Goal: Task Accomplishment & Management: Use online tool/utility

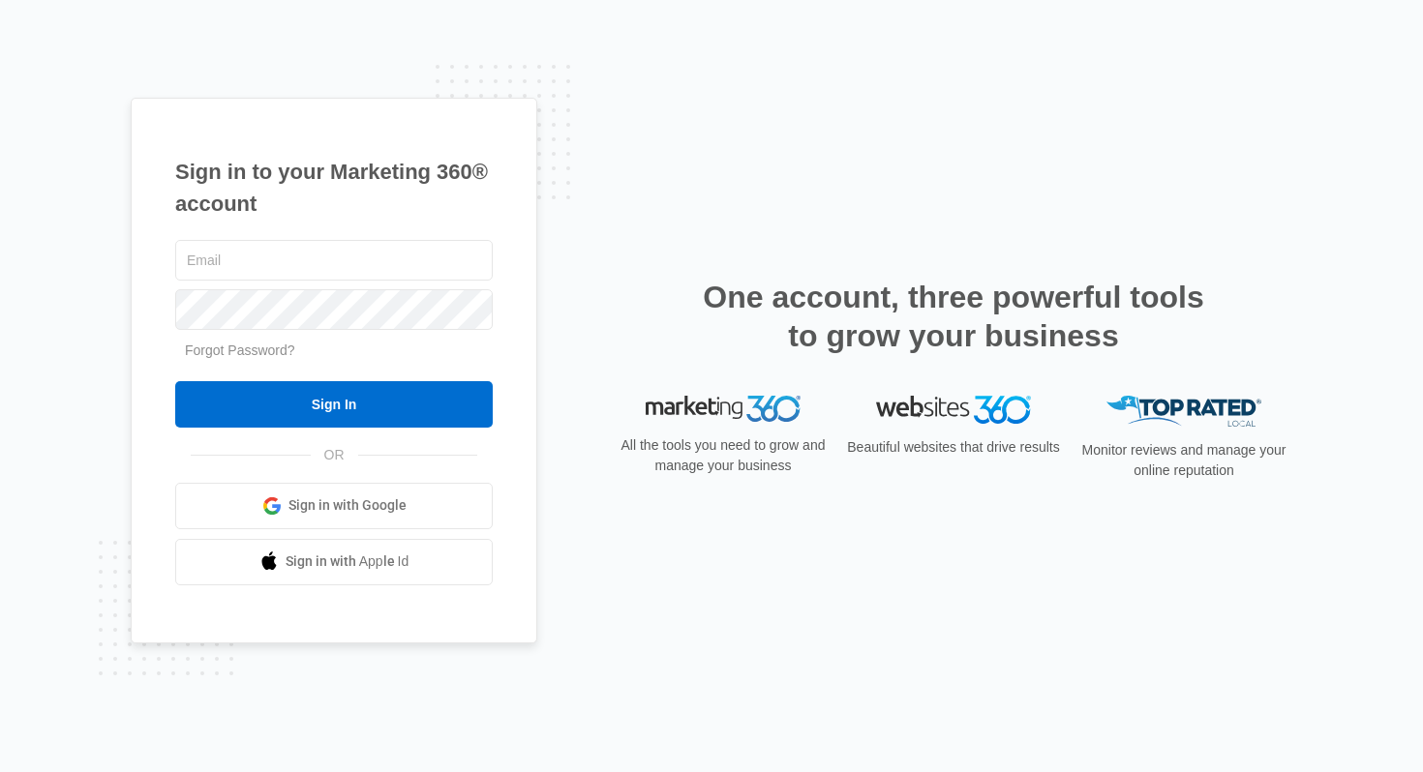
type input "kalli.pezel@madwire.com"
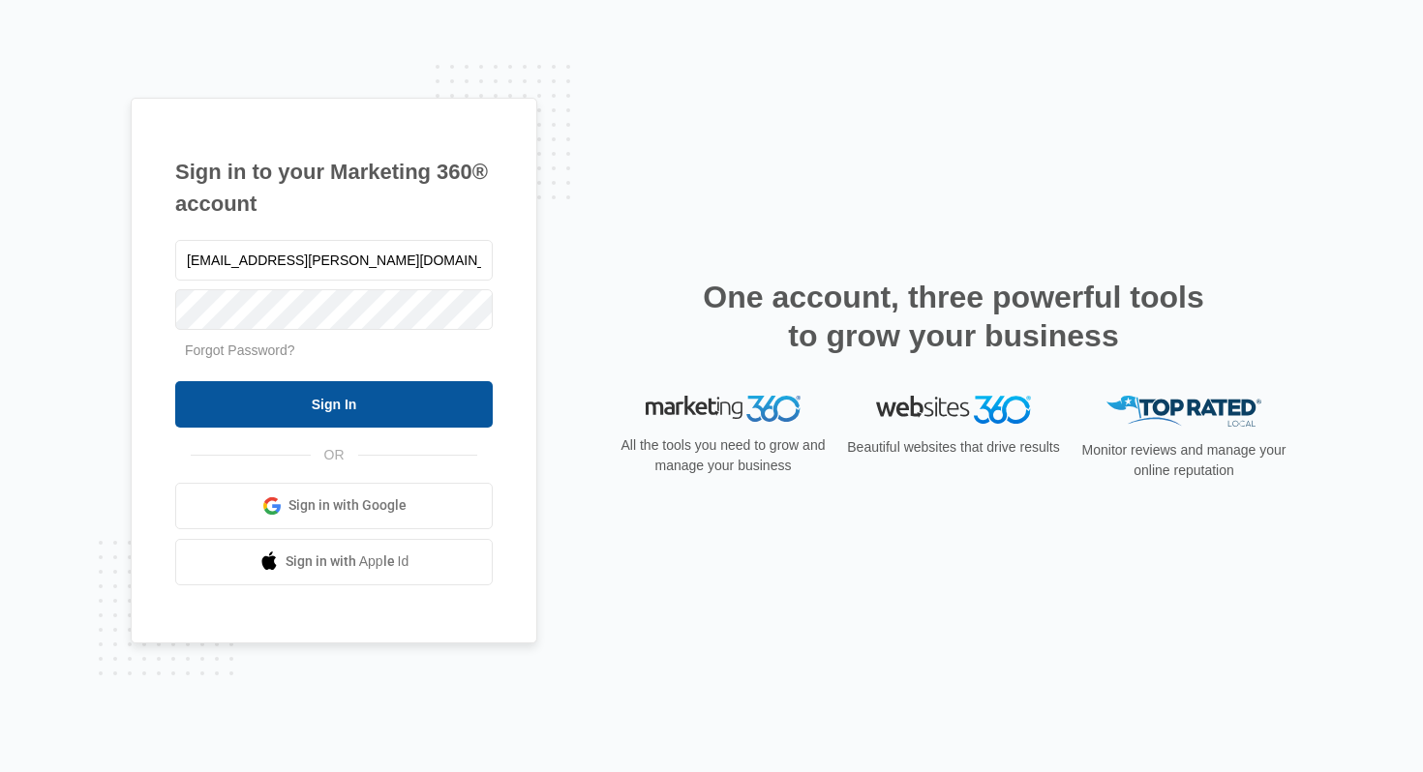
click at [383, 402] on input "Sign In" at bounding box center [333, 404] width 317 height 46
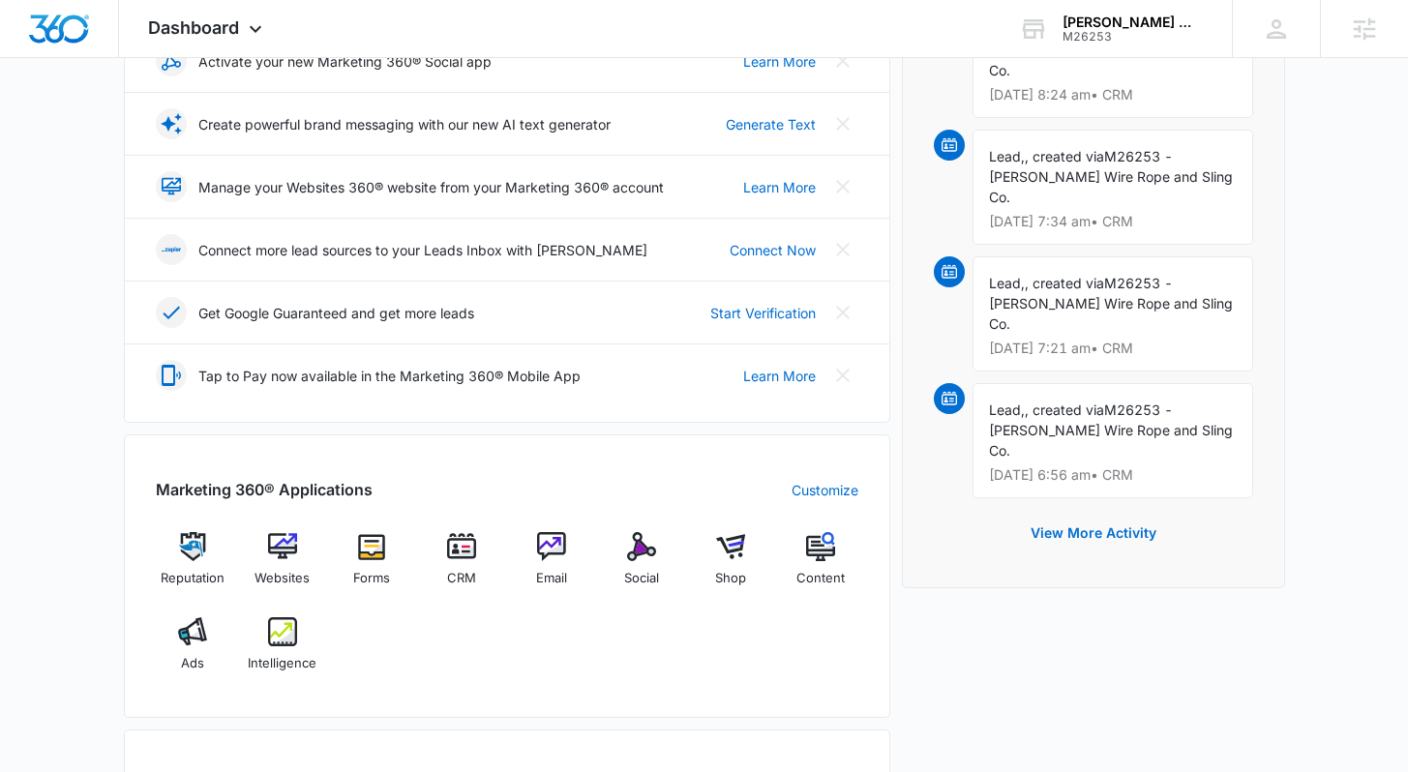
scroll to position [553, 0]
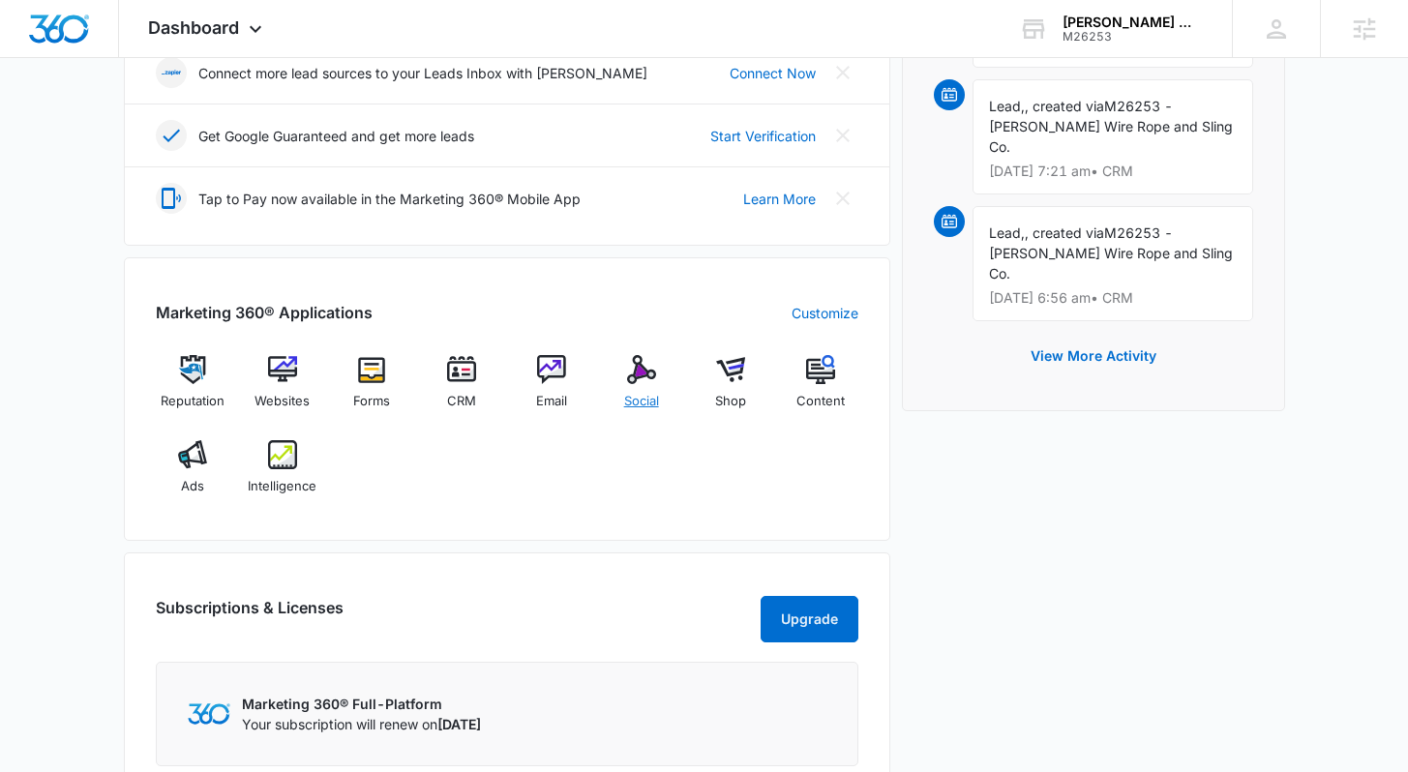
click at [645, 390] on div "Social" at bounding box center [641, 390] width 75 height 70
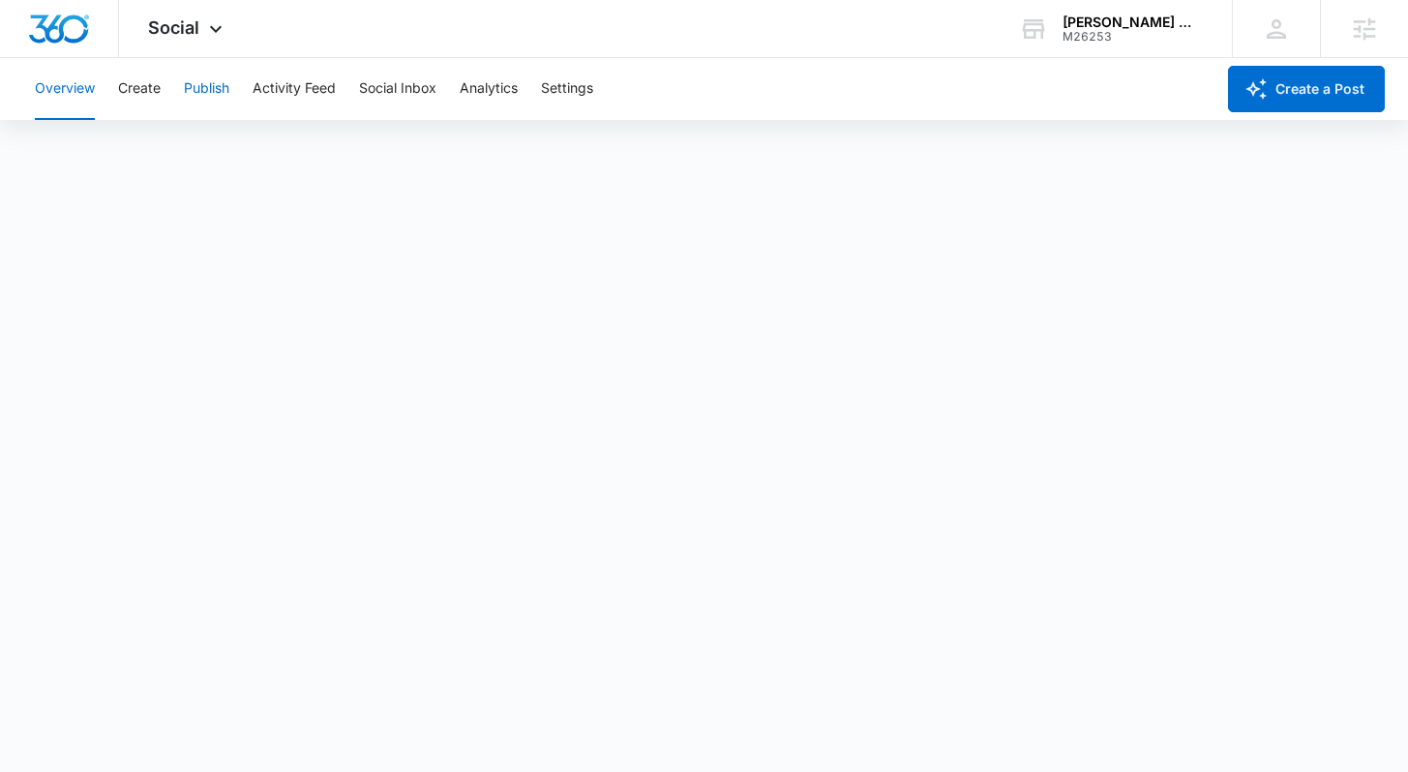
click at [220, 78] on button "Publish" at bounding box center [206, 89] width 45 height 62
